Goal: Task Accomplishment & Management: Manage account settings

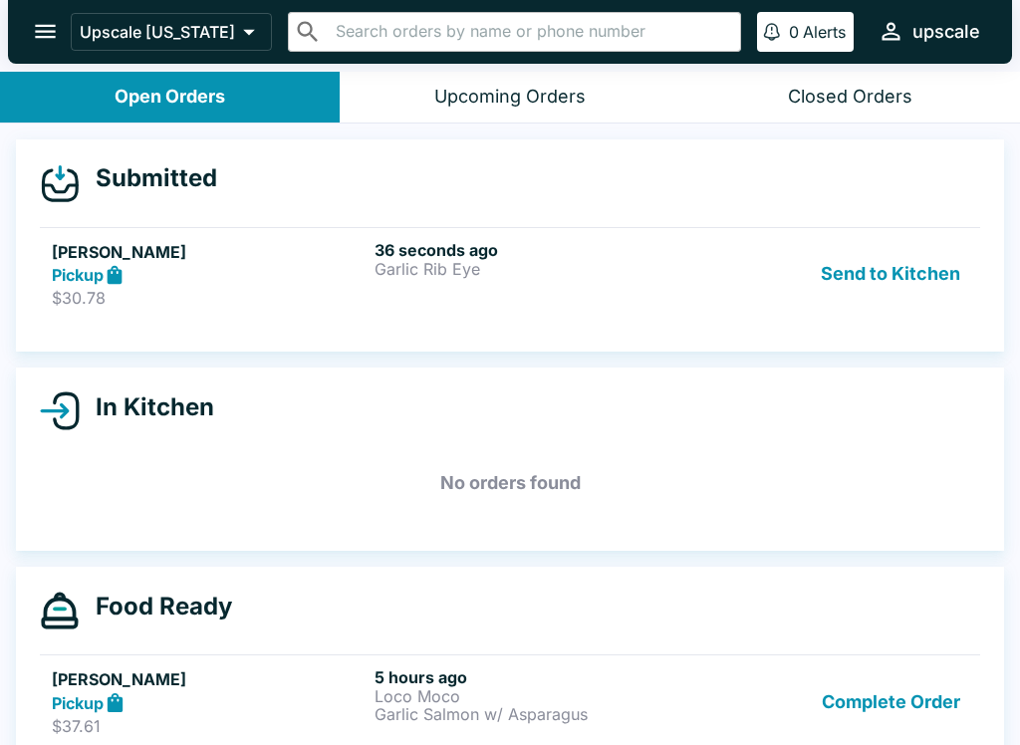
scroll to position [3, 0]
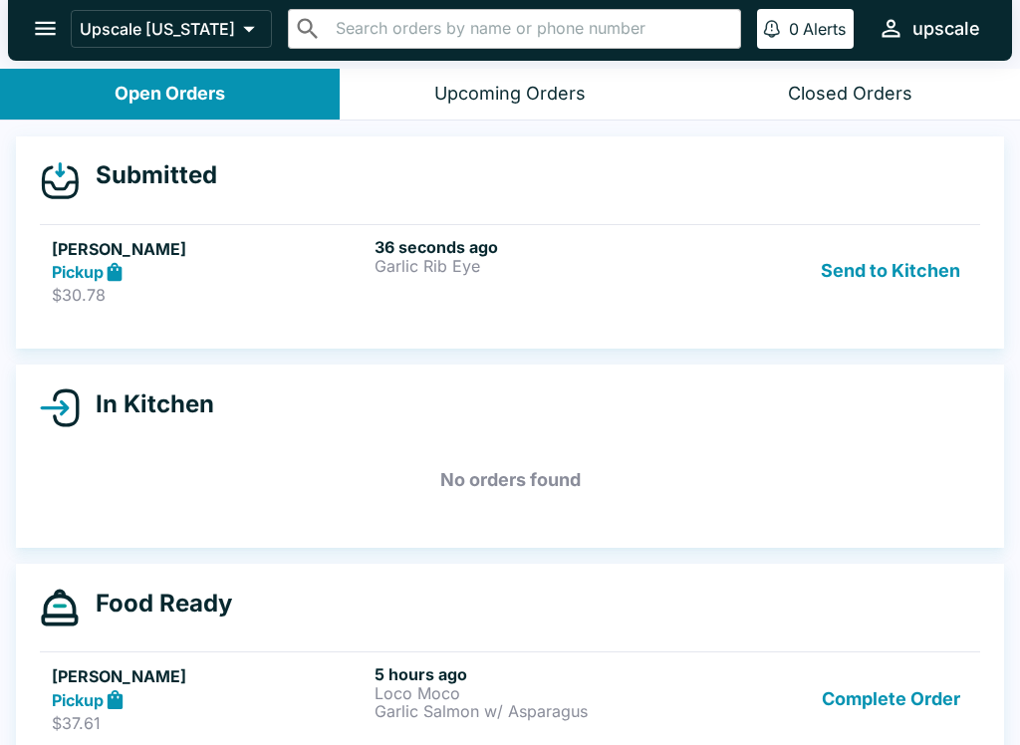
click at [890, 276] on button "Send to Kitchen" at bounding box center [890, 271] width 155 height 69
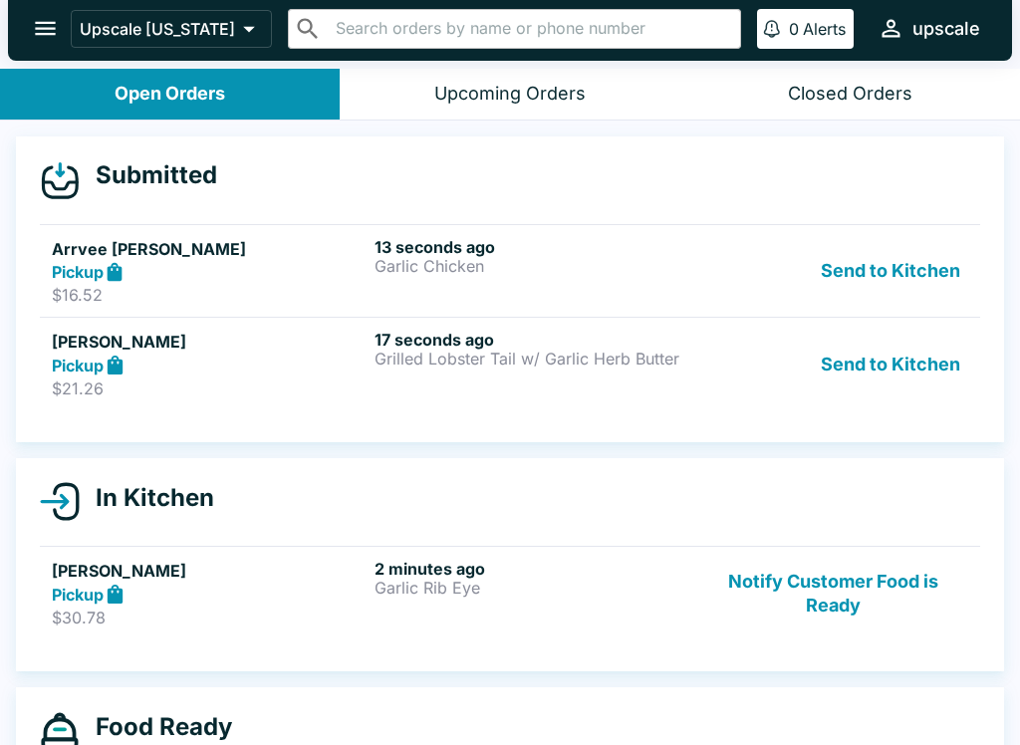
click at [621, 289] on div "13 seconds ago Garlic Chicken" at bounding box center [532, 271] width 315 height 69
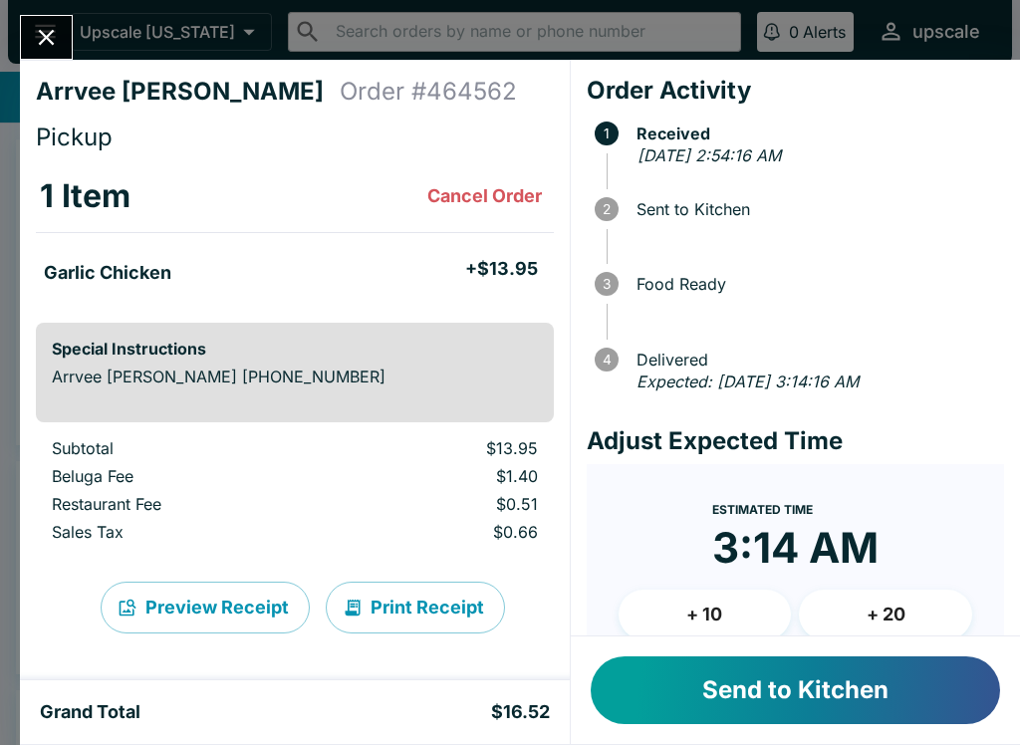
click at [840, 701] on button "Send to Kitchen" at bounding box center [795, 691] width 409 height 68
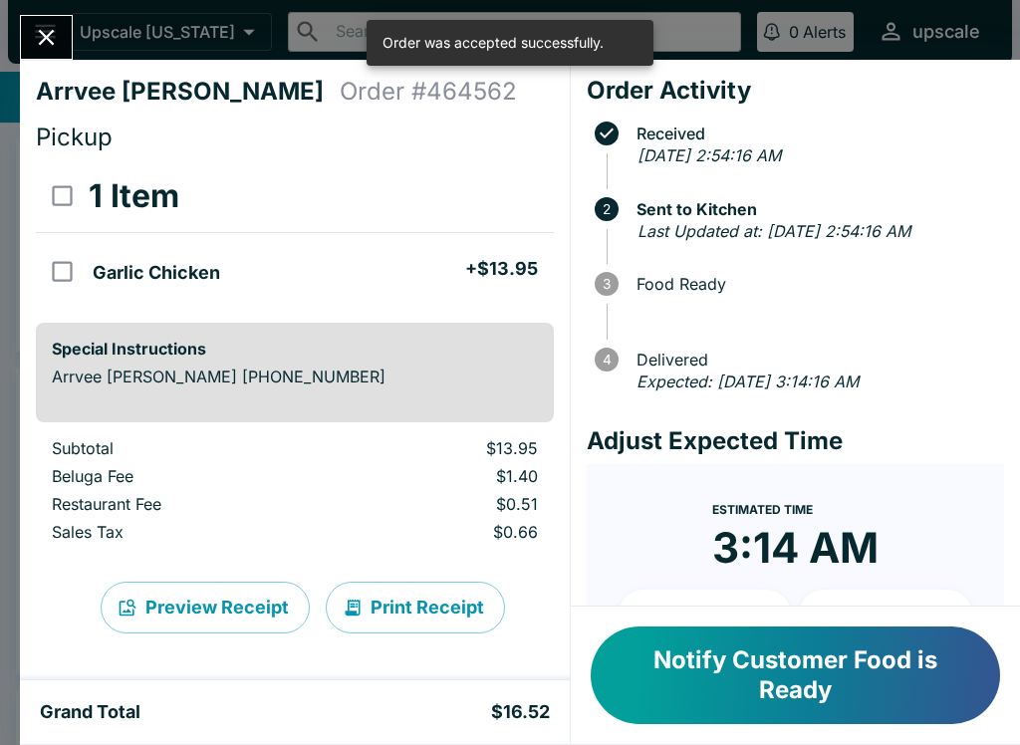
click at [440, 595] on button "Print Receipt" at bounding box center [415, 608] width 179 height 52
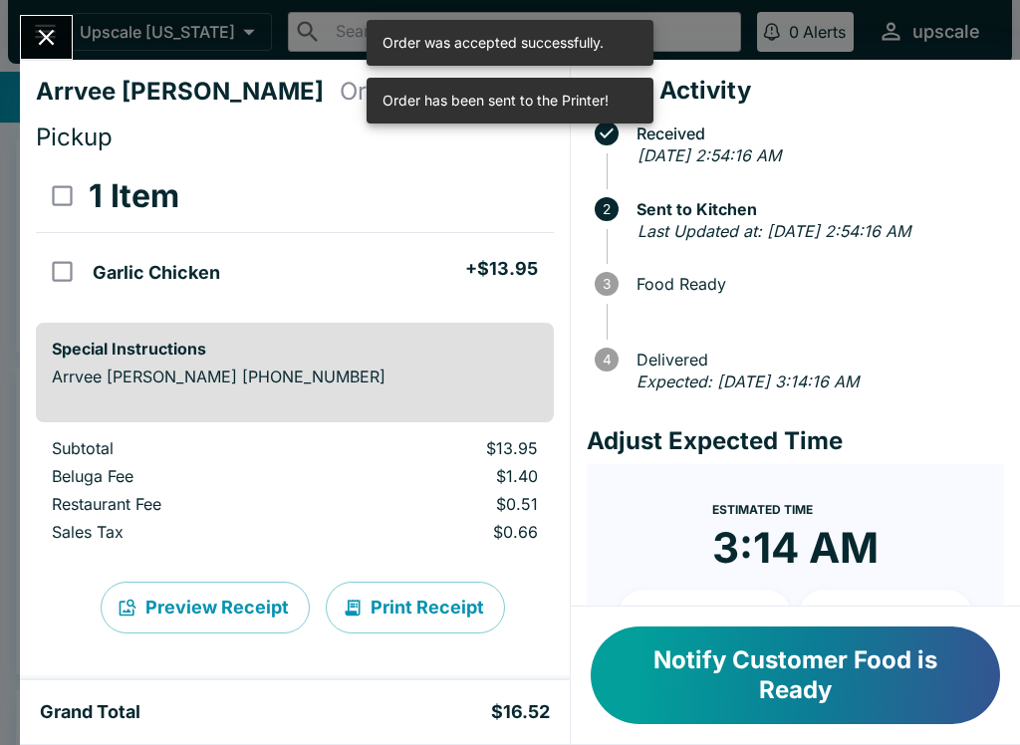
click at [46, 23] on button "Close" at bounding box center [46, 37] width 51 height 43
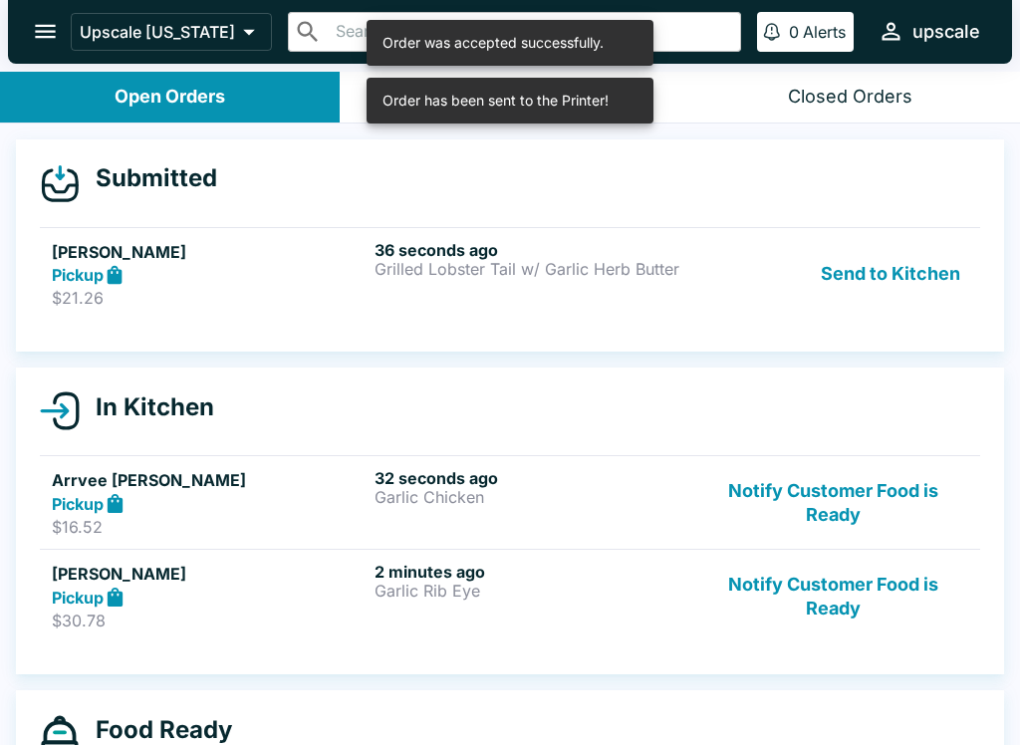
click at [902, 262] on button "Send to Kitchen" at bounding box center [890, 274] width 155 height 69
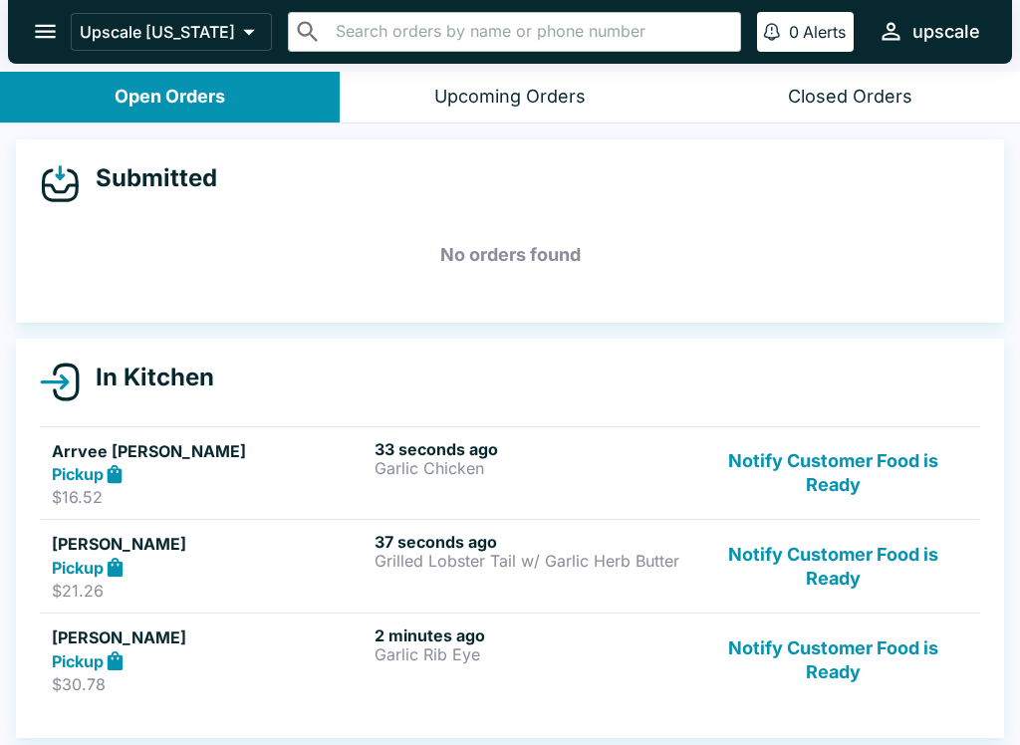
click at [495, 582] on div "37 seconds ago Grilled Lobster Tail w/ Garlic Herb Butter" at bounding box center [532, 566] width 315 height 69
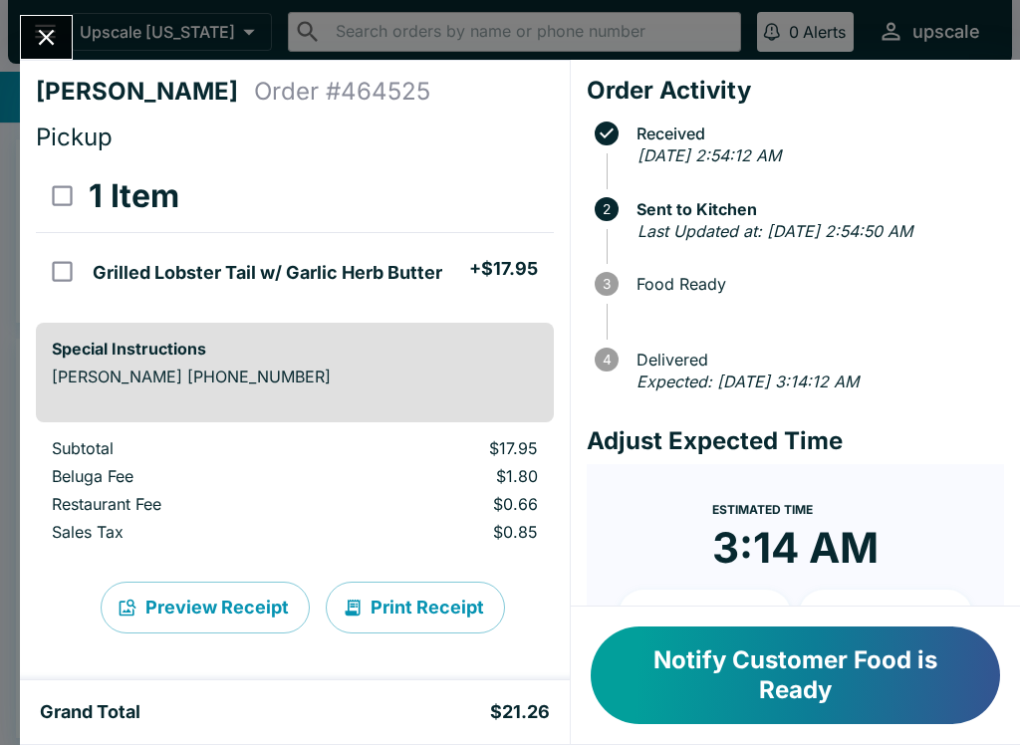
click at [413, 605] on button "Print Receipt" at bounding box center [415, 608] width 179 height 52
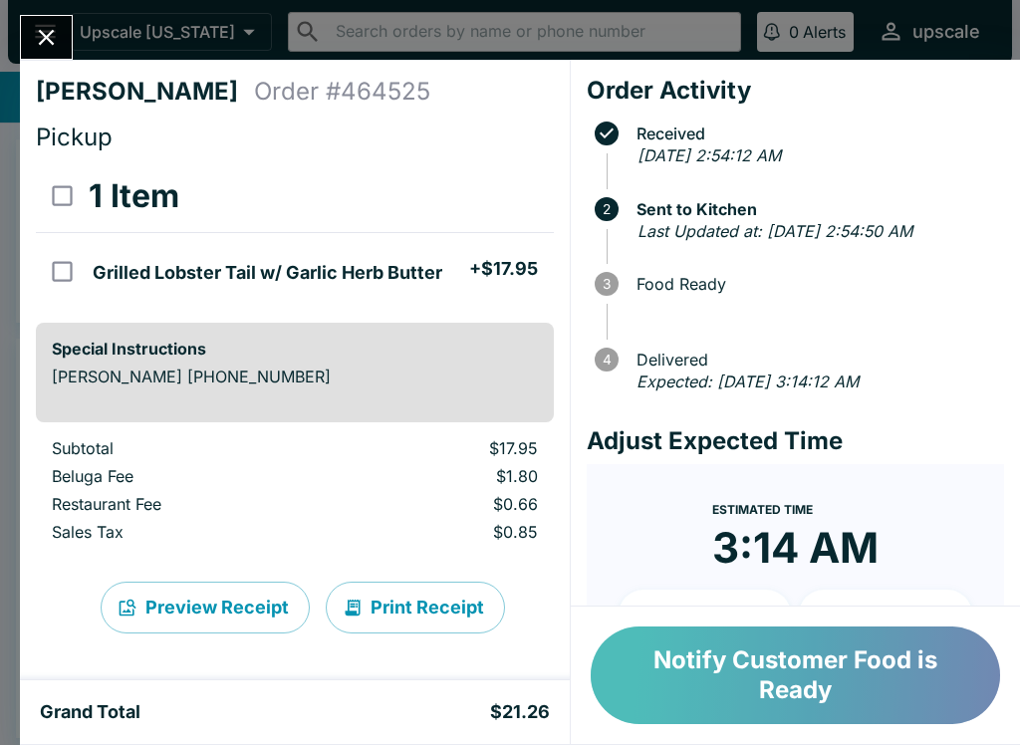
click at [809, 677] on button "Notify Customer Food is Ready" at bounding box center [795, 676] width 409 height 98
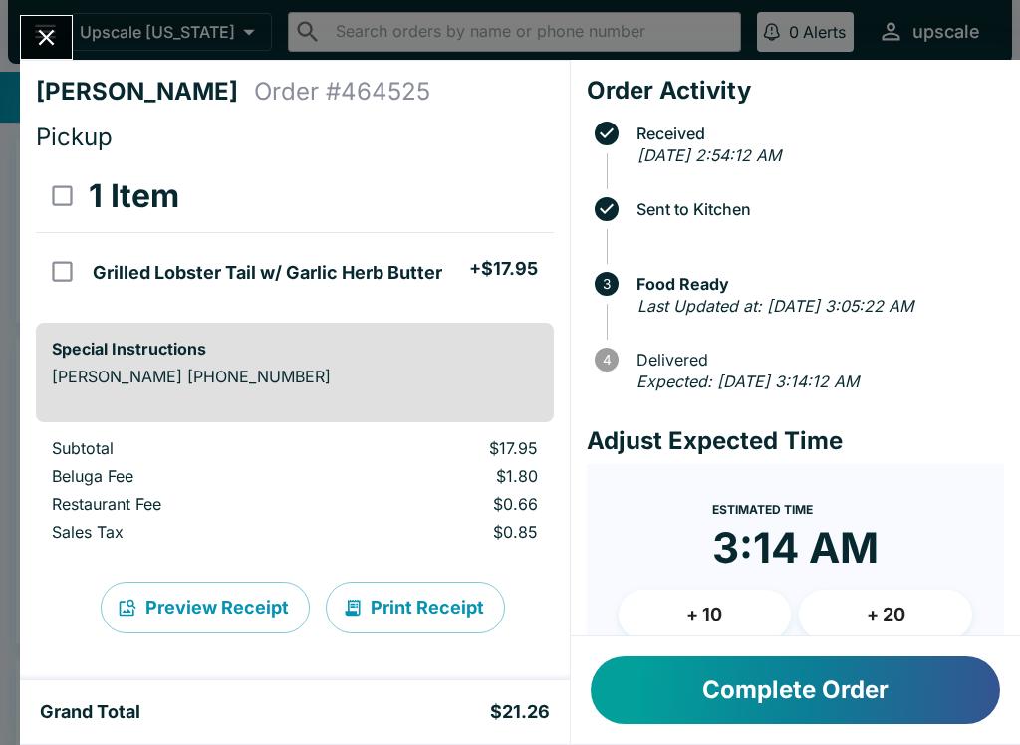
click at [779, 686] on button "Complete Order" at bounding box center [795, 691] width 409 height 68
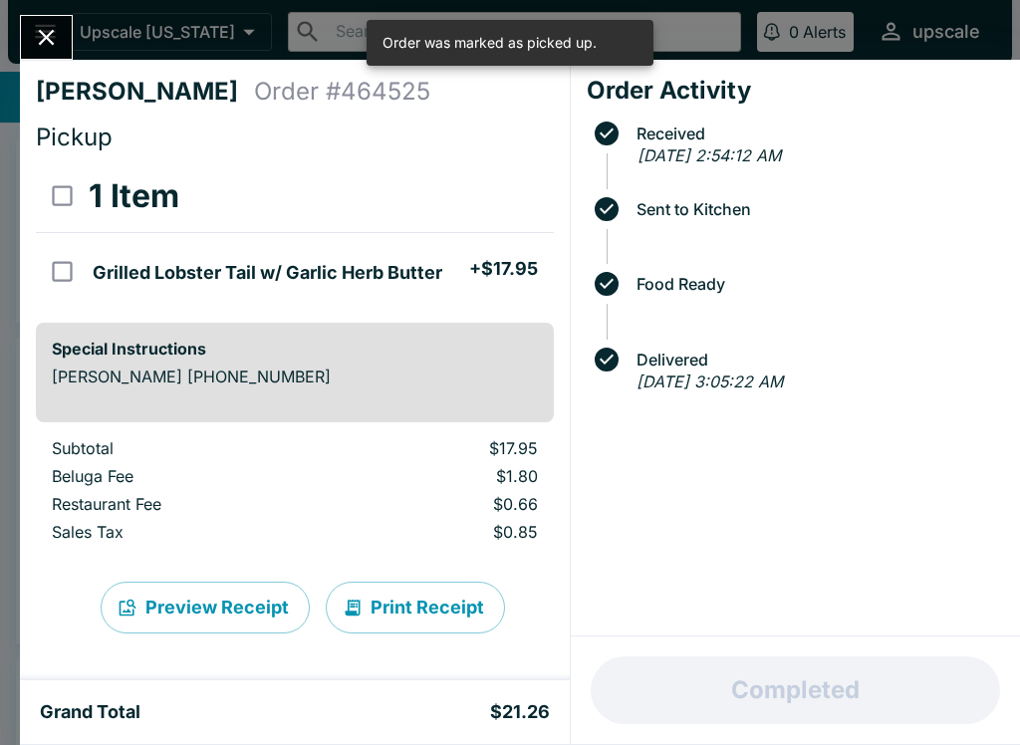
click at [50, 25] on icon "Close" at bounding box center [46, 37] width 27 height 27
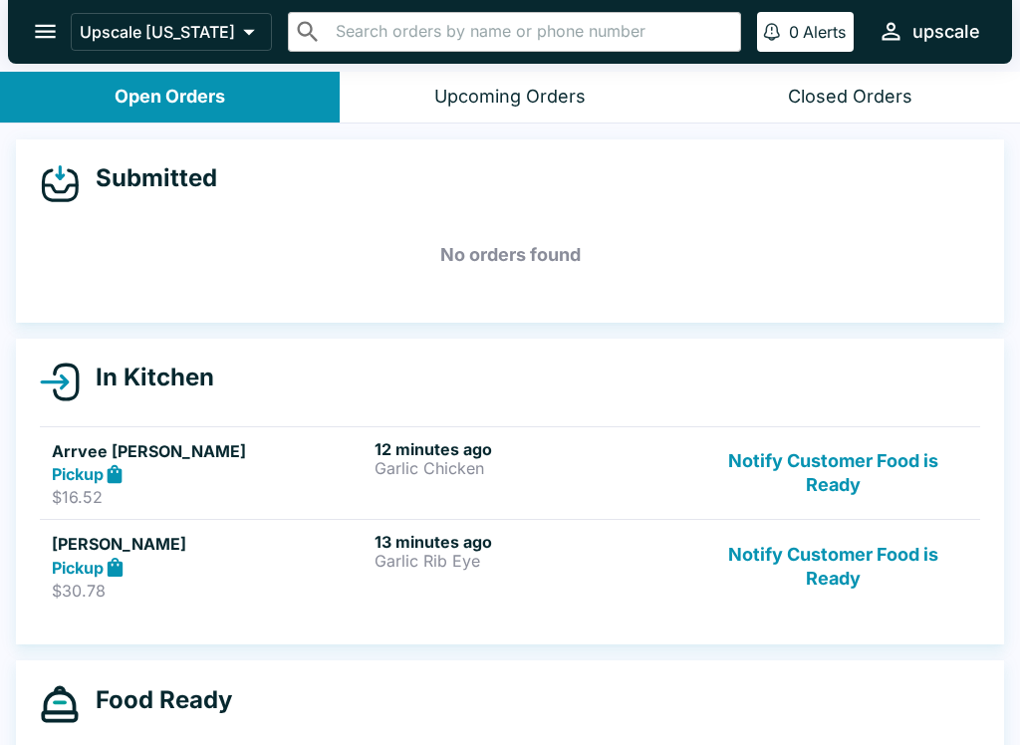
click at [847, 474] on button "Notify Customer Food is Ready" at bounding box center [833, 473] width 270 height 69
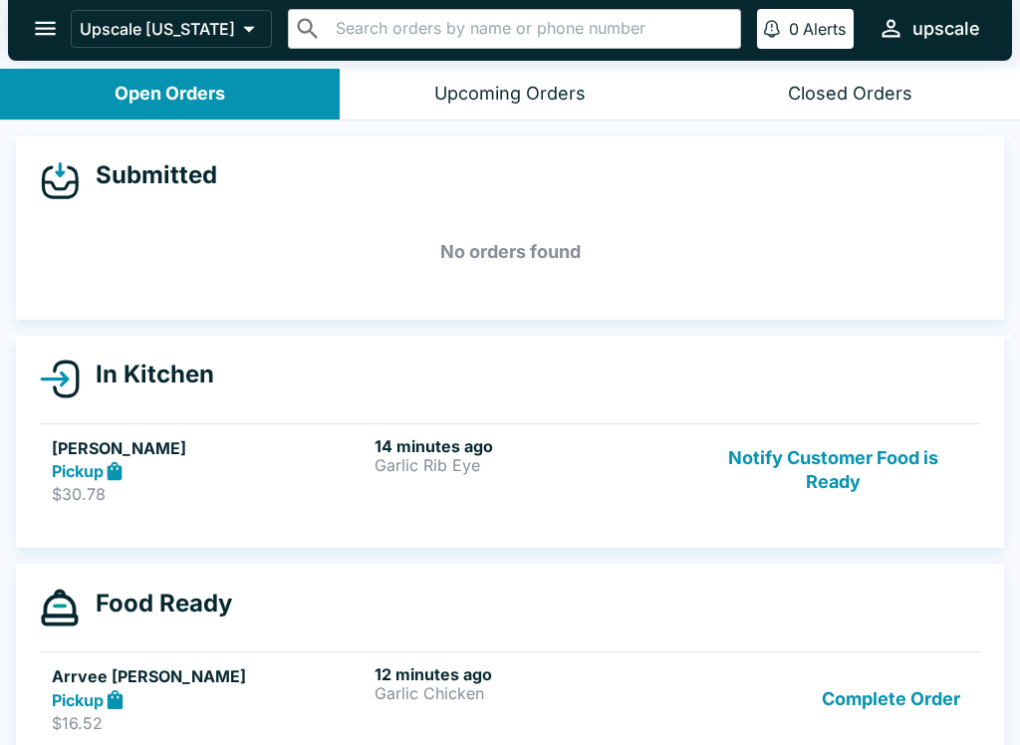
click at [425, 679] on h6 "12 minutes ago" at bounding box center [532, 674] width 315 height 20
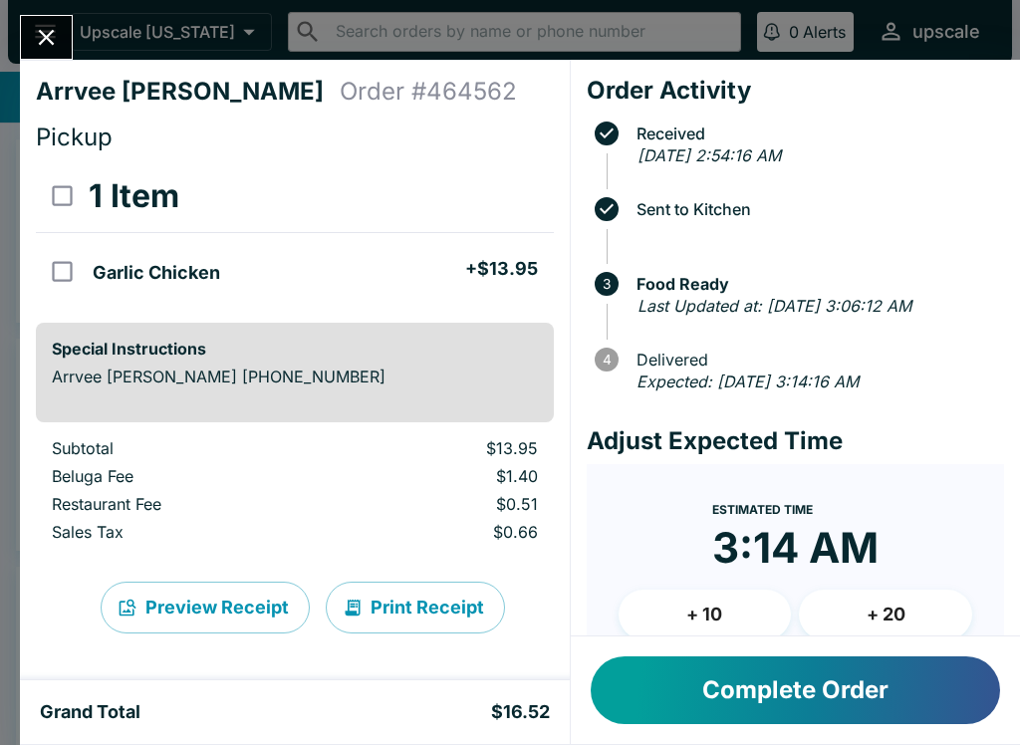
click at [408, 602] on button "Print Receipt" at bounding box center [415, 608] width 179 height 52
click at [824, 701] on button "Complete Order" at bounding box center [795, 691] width 409 height 68
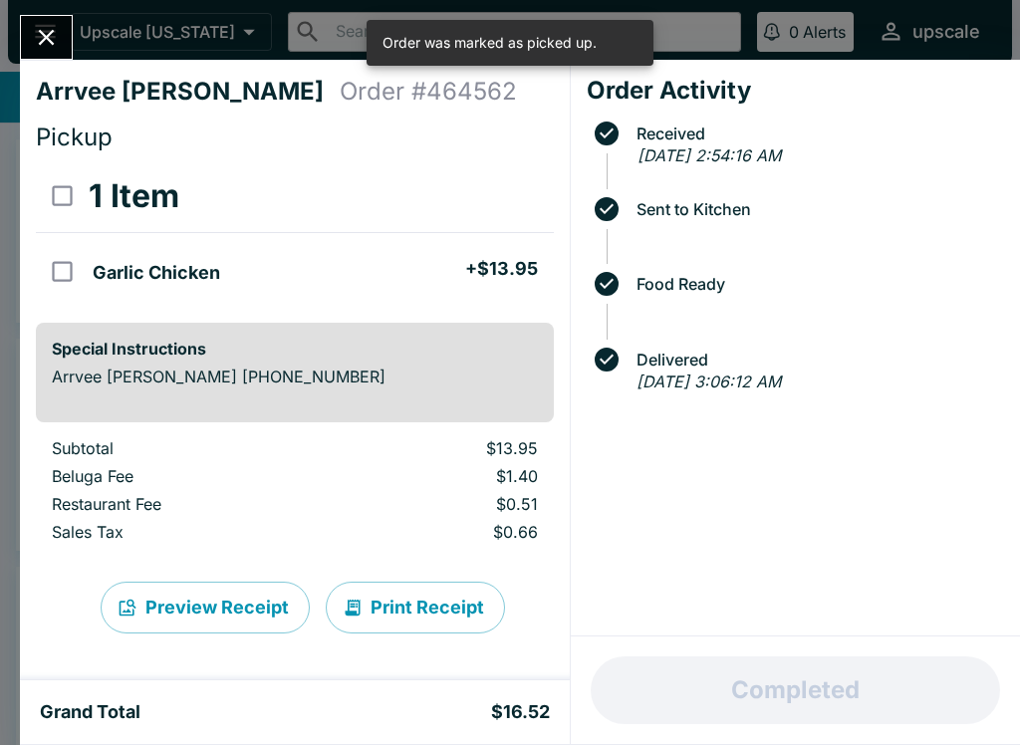
click at [49, 36] on icon "Close" at bounding box center [47, 38] width 16 height 16
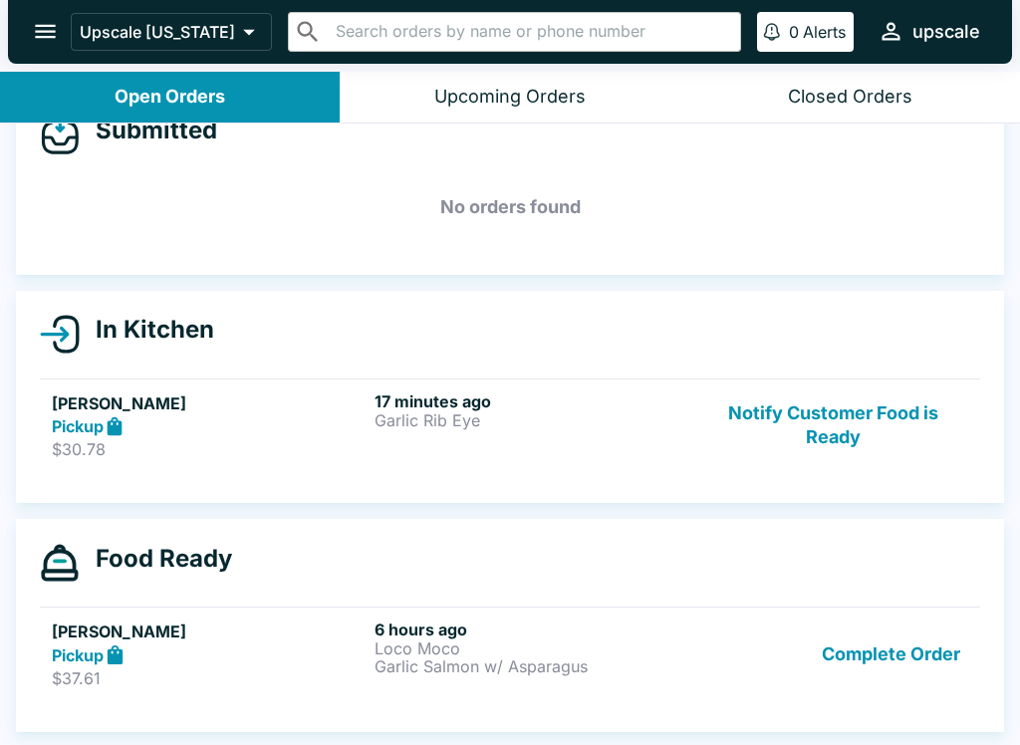
scroll to position [48, 0]
click at [828, 118] on button "Closed Orders" at bounding box center [850, 97] width 340 height 51
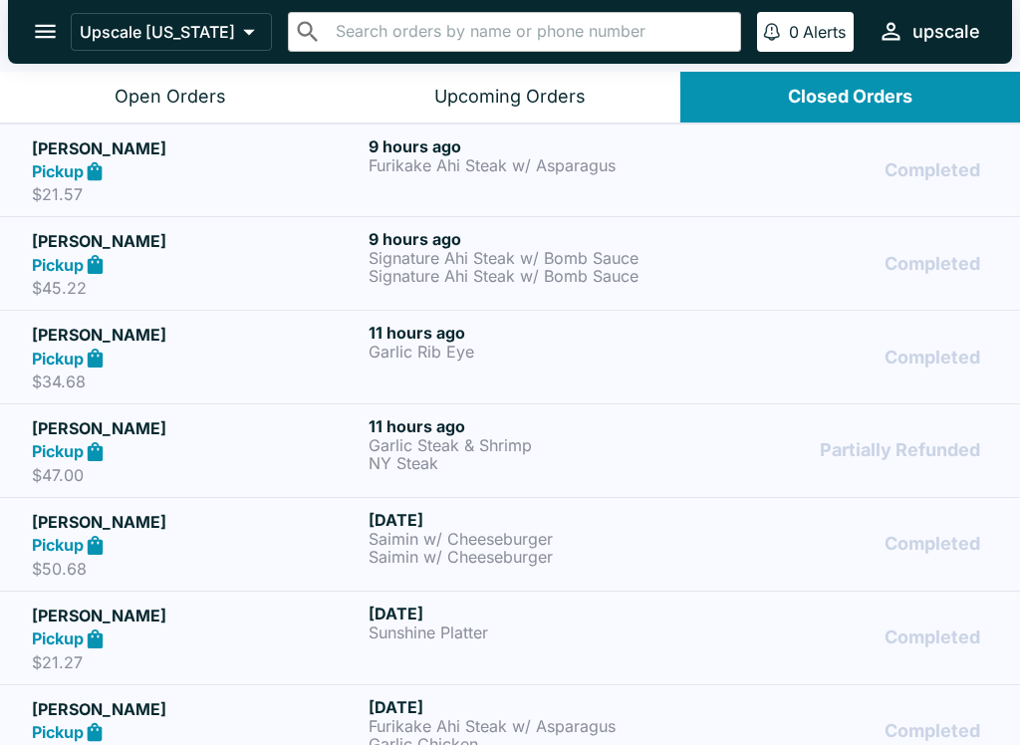
click at [828, 117] on button "Closed Orders" at bounding box center [850, 97] width 340 height 51
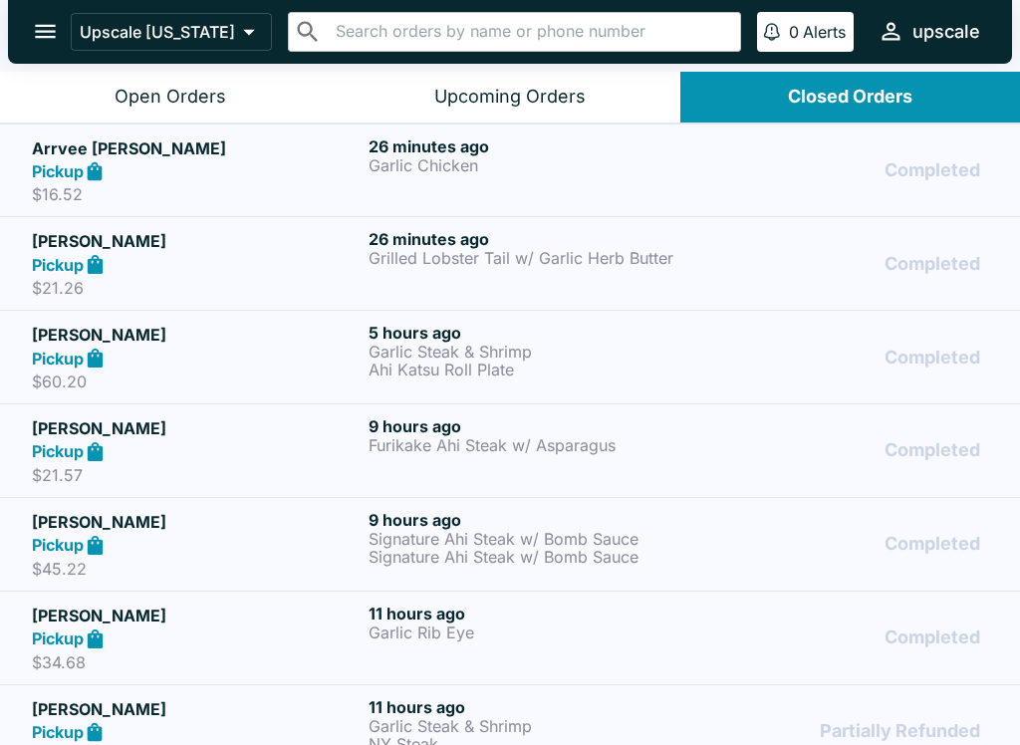
click at [346, 257] on div "Pickup" at bounding box center [196, 264] width 329 height 23
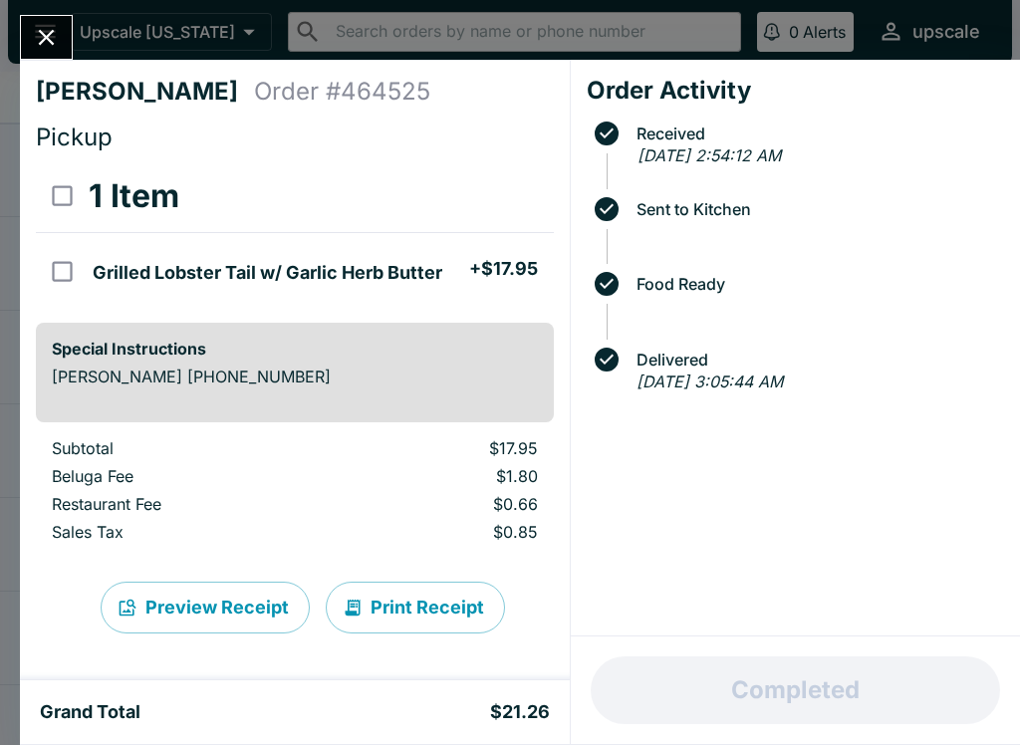
click at [12, 21] on div "[PERSON_NAME] Order # 464525 Pickup 1 Item Grilled Lobster Tail w/ Garlic Herb …" at bounding box center [510, 372] width 1020 height 745
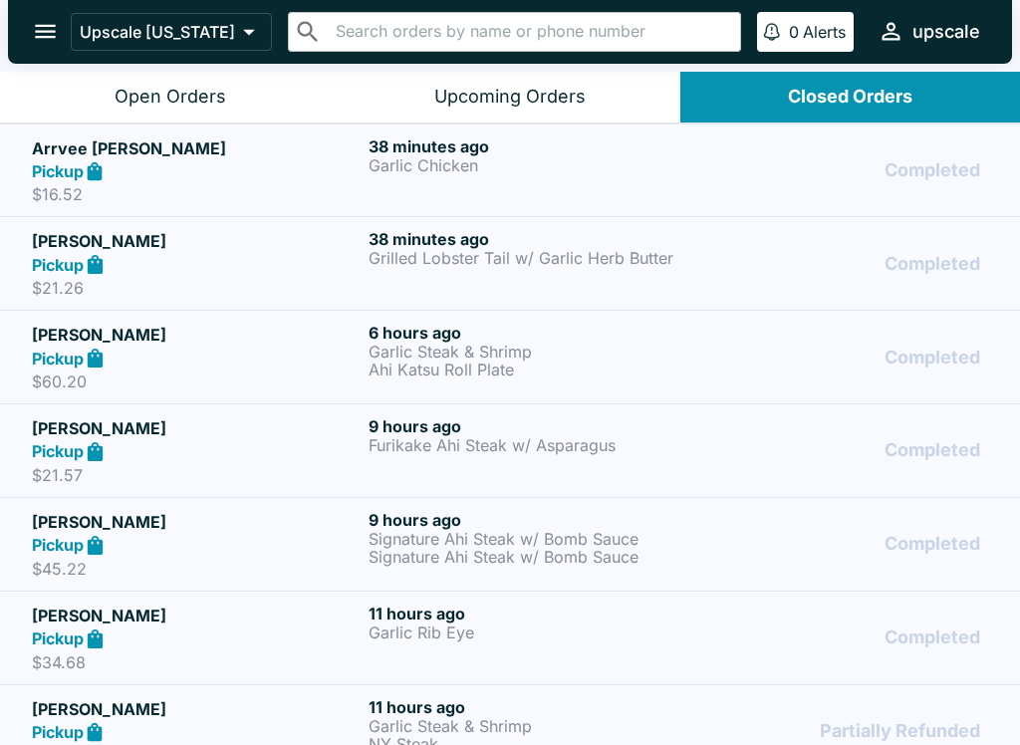
click at [537, 88] on div "Upcoming Orders" at bounding box center [509, 97] width 151 height 23
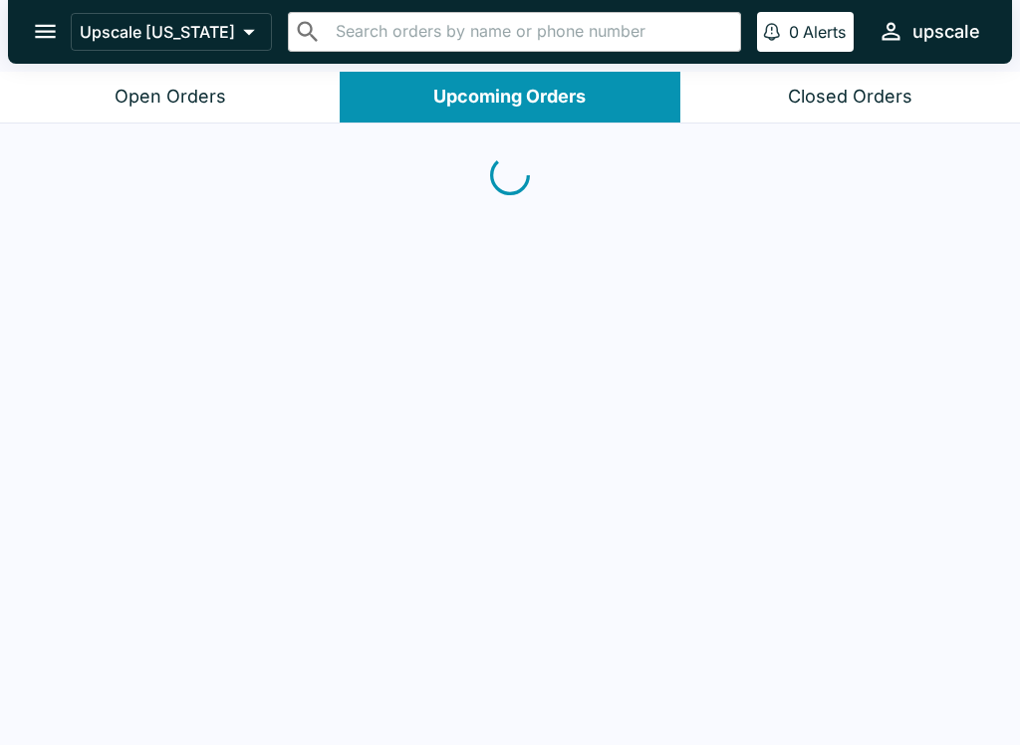
click at [183, 96] on div "Open Orders" at bounding box center [171, 97] width 112 height 23
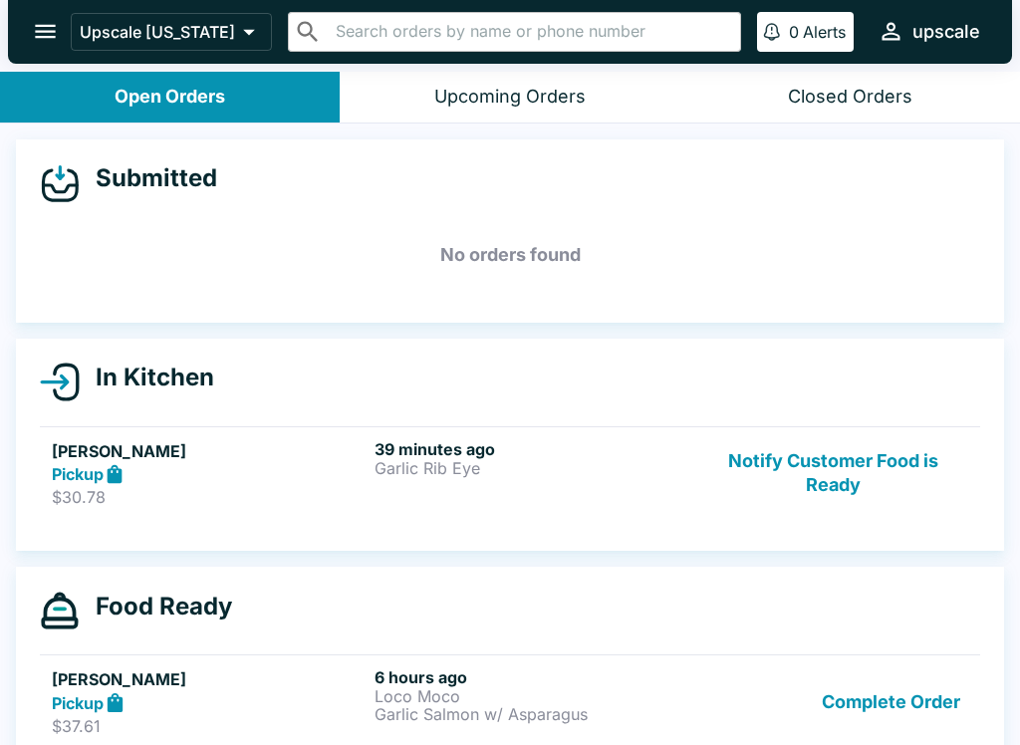
click at [851, 446] on button "Notify Customer Food is Ready" at bounding box center [833, 473] width 270 height 69
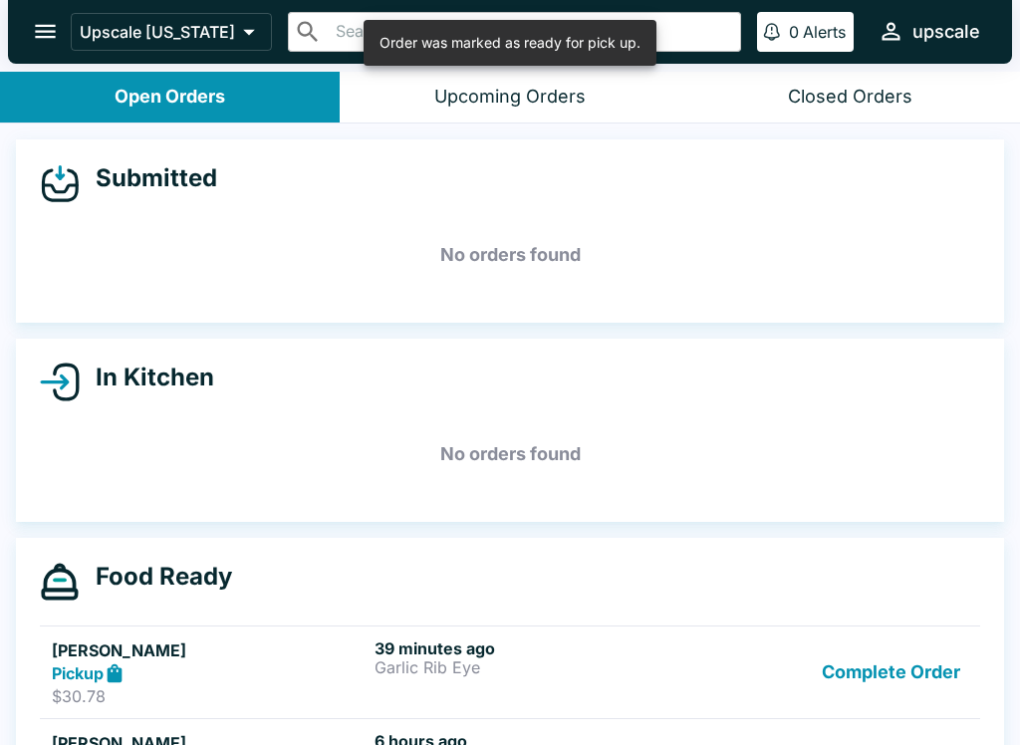
click at [925, 672] on button "Complete Order" at bounding box center [891, 673] width 154 height 69
